Goal: Information Seeking & Learning: Learn about a topic

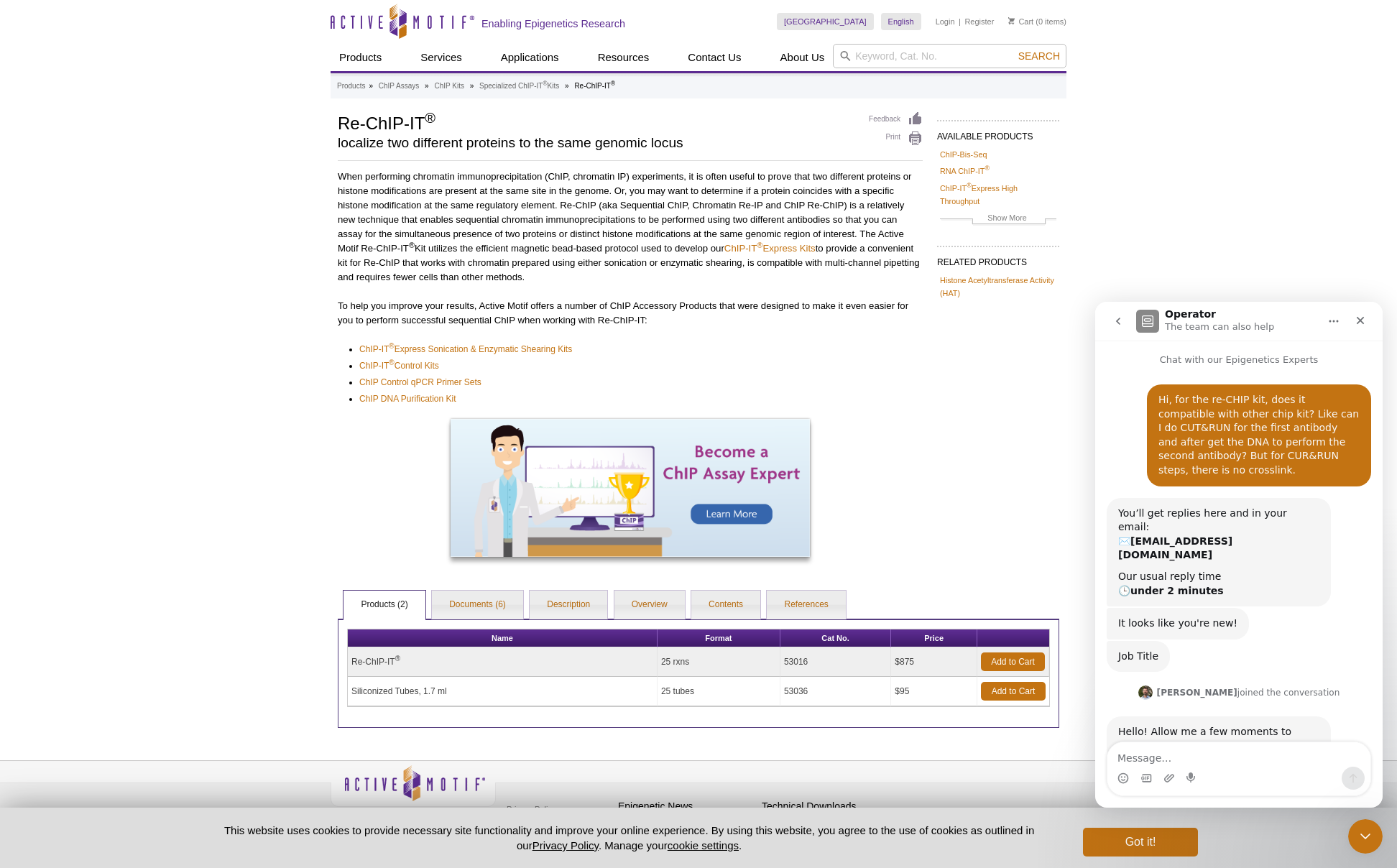
scroll to position [1522, 0]
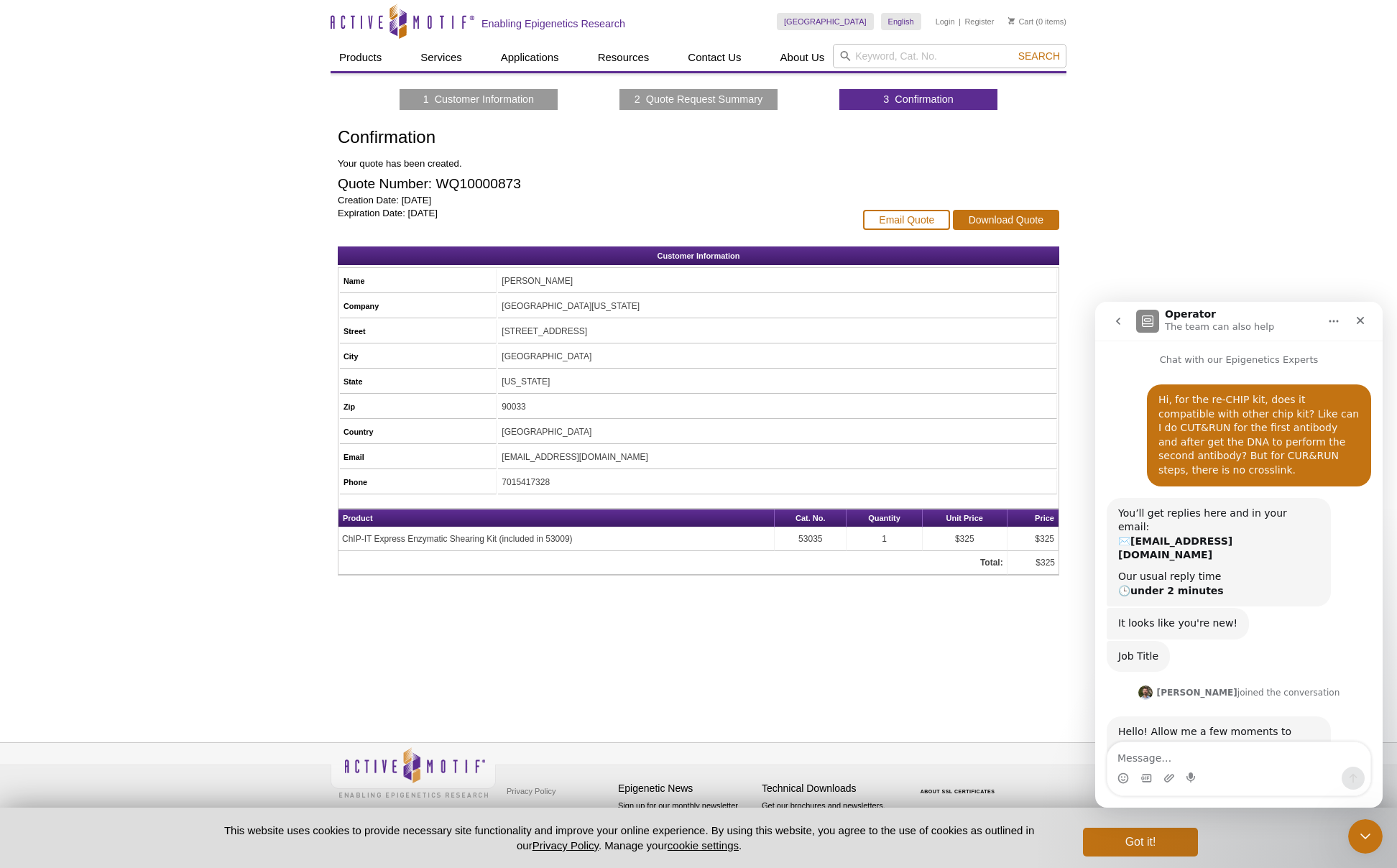
scroll to position [1509, 0]
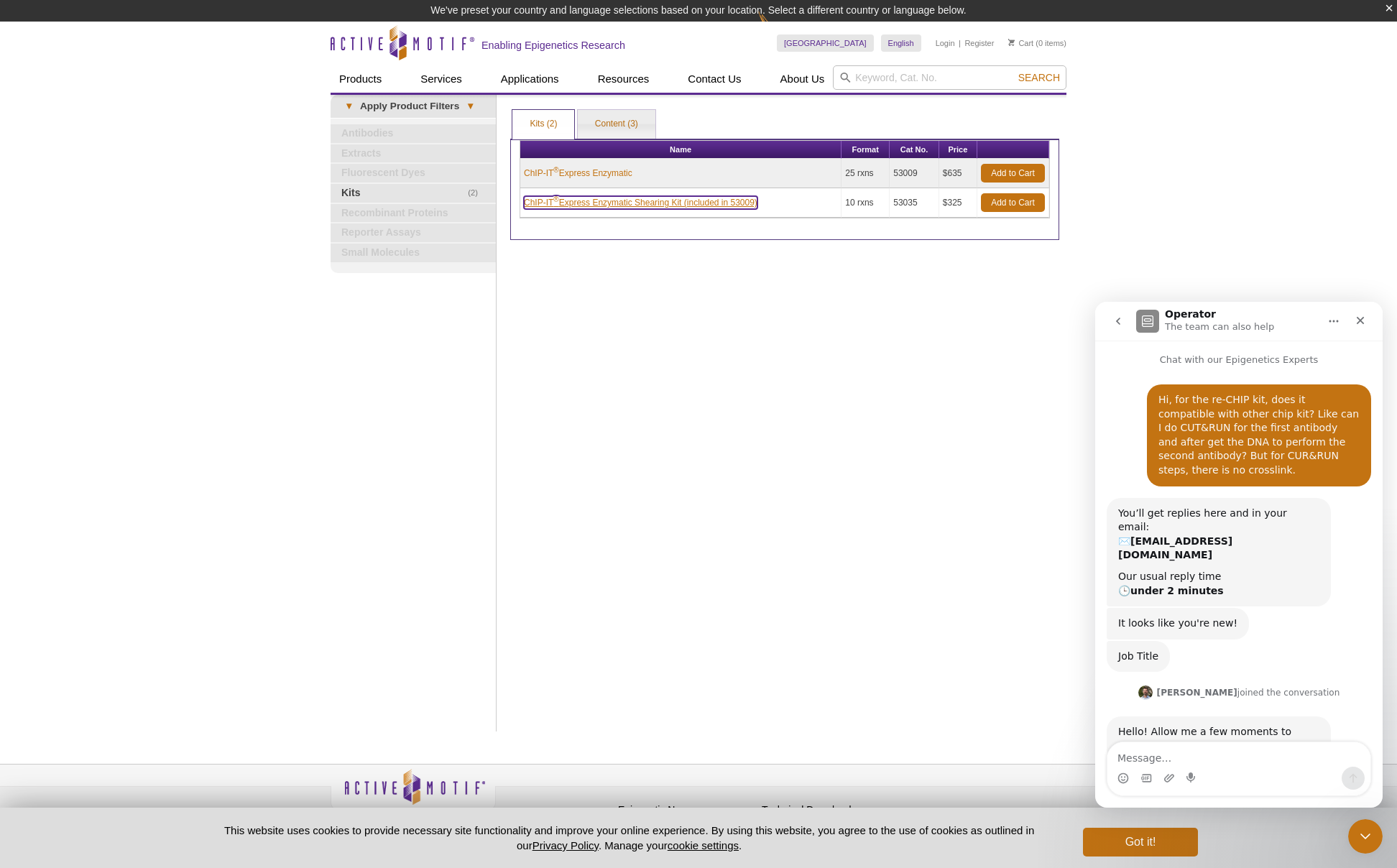
click at [671, 202] on link "ChIP-IT ® Express Enzymatic Shearing Kit (included in 53009)" at bounding box center [641, 202] width 234 height 13
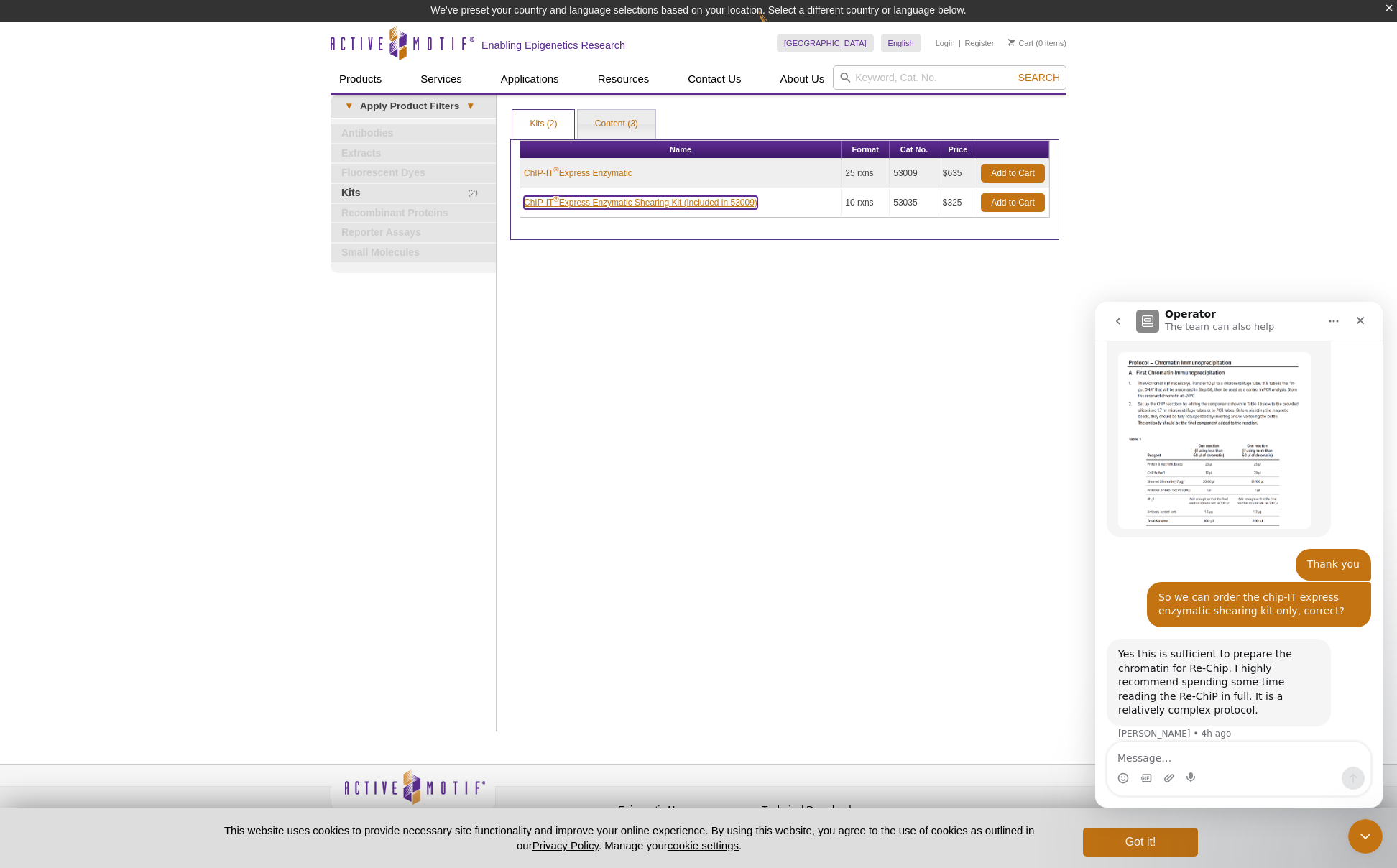
scroll to position [1509, 0]
click at [660, 199] on link "ChIP-IT ® Express Enzymatic Shearing Kit (included in 53009)" at bounding box center [641, 202] width 234 height 13
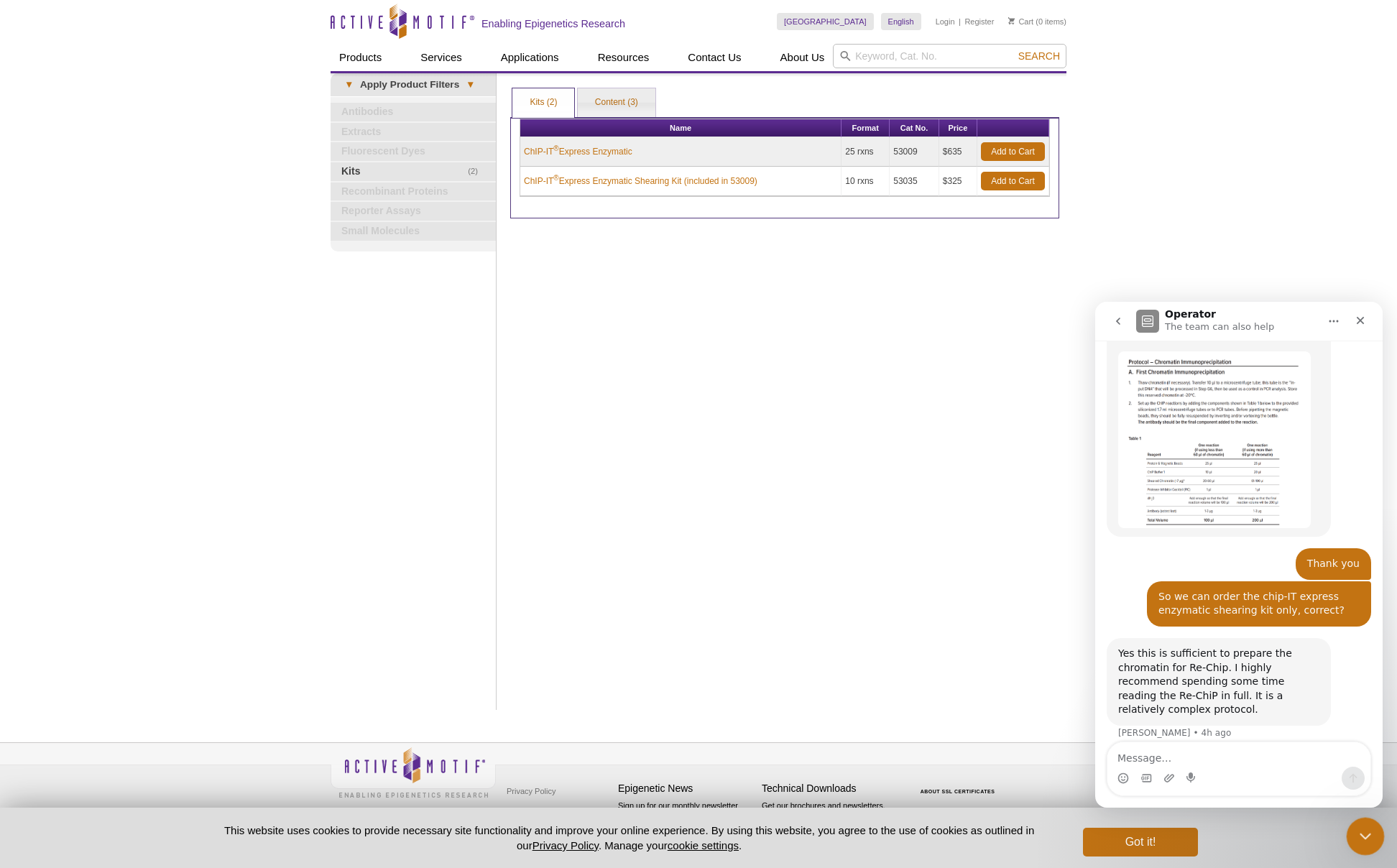
click at [1362, 832] on icon "Close Intercom Messenger" at bounding box center [1363, 834] width 17 height 17
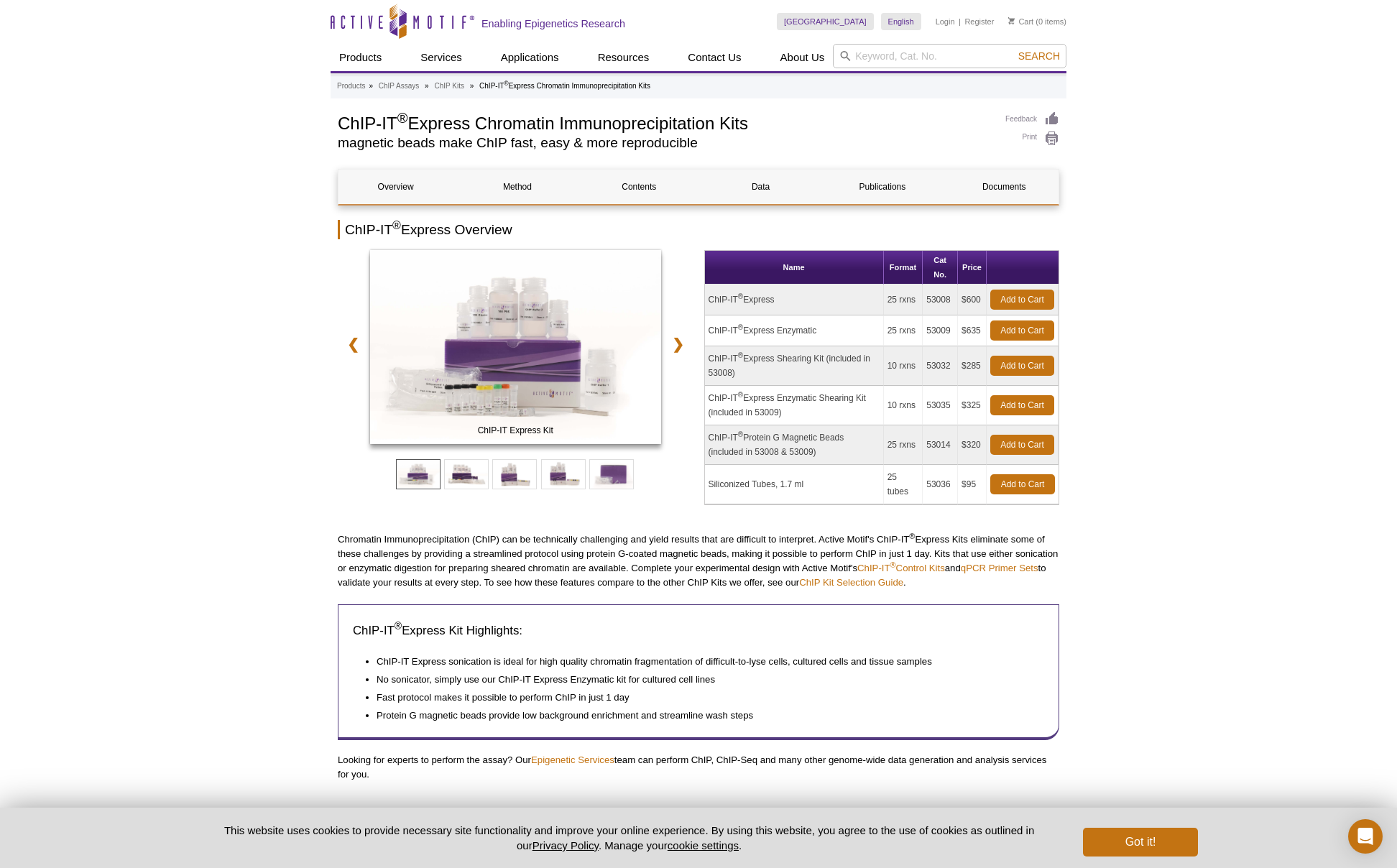
drag, startPoint x: 788, startPoint y: 416, endPoint x: 708, endPoint y: 399, distance: 81.8
click at [708, 399] on td "ChIP-IT ® Express Enzymatic Shearing Kit (included in 53009)" at bounding box center [794, 405] width 179 height 40
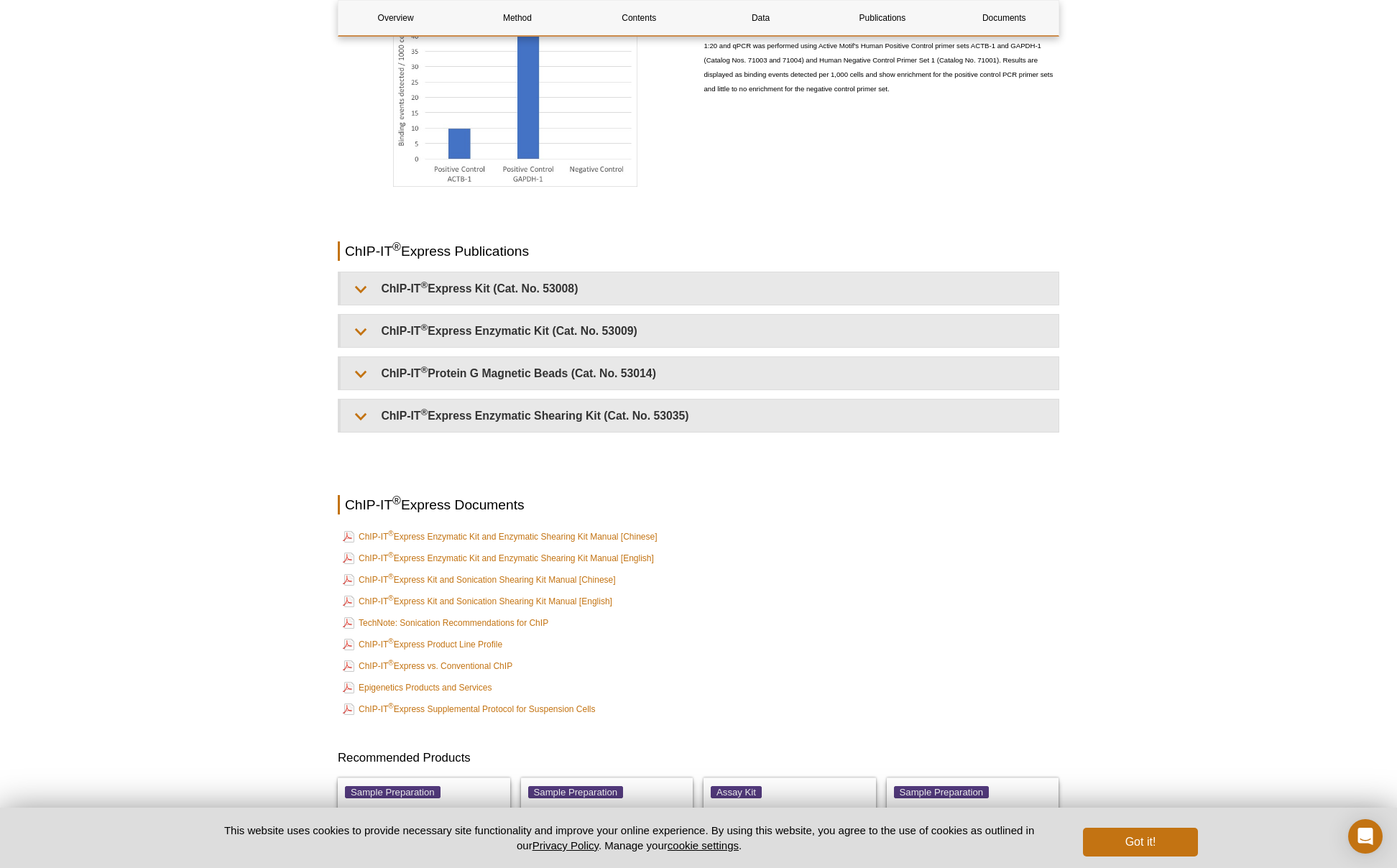
scroll to position [3385, 0]
click at [527, 552] on link "ChIP-IT ® Express Enzymatic Kit and Enzymatic Shearing Kit Manual [English]" at bounding box center [498, 558] width 311 height 17
